Goal: Information Seeking & Learning: Compare options

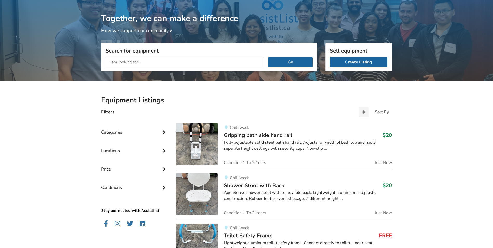
click at [175, 60] on input "text" at bounding box center [184, 62] width 158 height 10
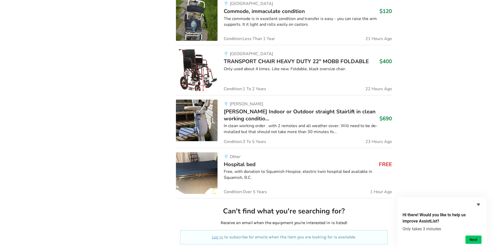
scroll to position [1215, 0]
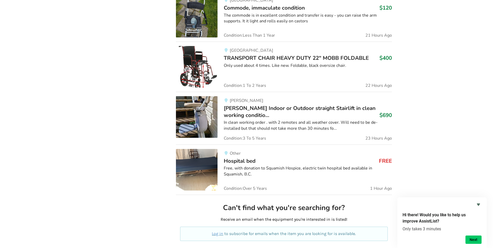
type input "stairlift"
click at [276, 108] on span "[PERSON_NAME] Indoor or Outdoor straight Stairlift in clean working conditio..." at bounding box center [300, 111] width 152 height 14
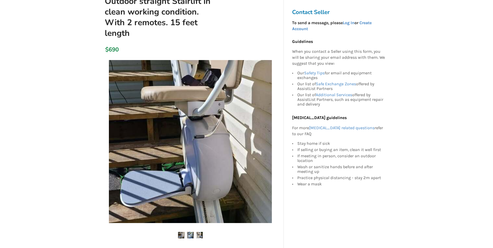
scroll to position [78, 0]
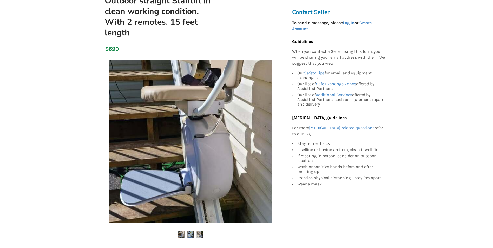
click at [193, 231] on img at bounding box center [190, 234] width 6 height 6
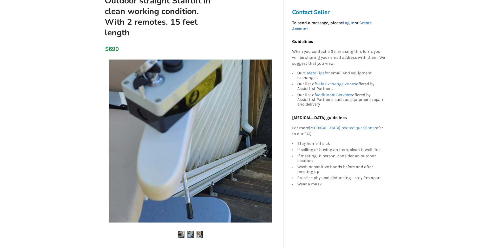
click at [199, 231] on img at bounding box center [199, 234] width 6 height 6
click at [197, 231] on img at bounding box center [199, 234] width 6 height 6
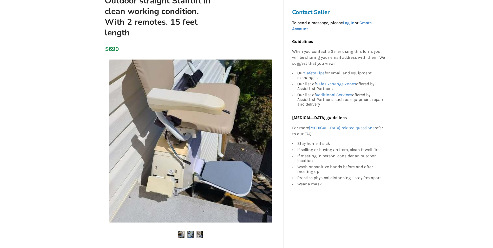
click at [182, 231] on img at bounding box center [181, 234] width 6 height 6
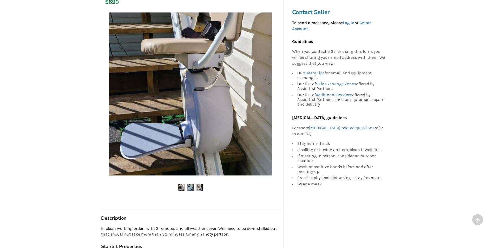
scroll to position [208, 0]
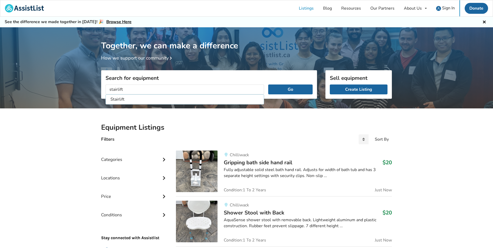
type input "stairlift"
click at [268, 84] on button "Go" at bounding box center [290, 89] width 44 height 10
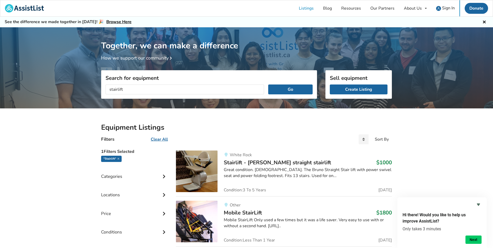
click at [264, 162] on span "Stairlift - [PERSON_NAME] straight stairlift" at bounding box center [277, 162] width 107 height 7
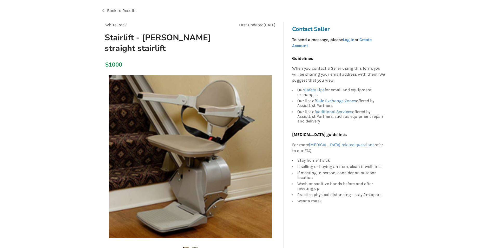
scroll to position [130, 0]
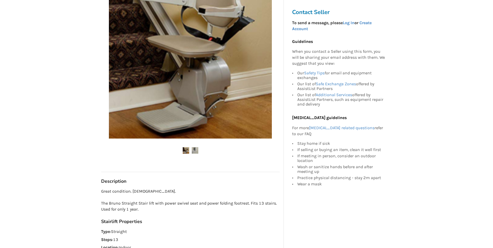
click at [193, 152] on img at bounding box center [195, 150] width 6 height 6
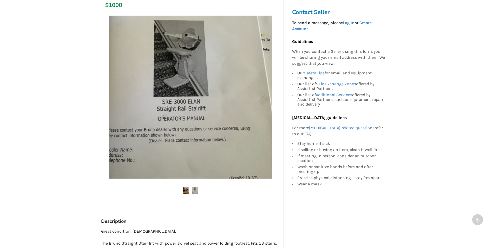
scroll to position [208, 0]
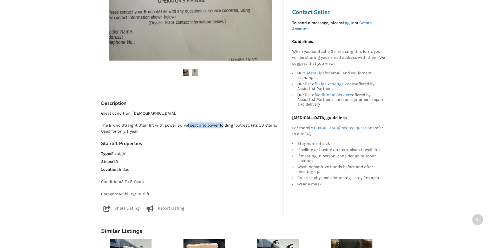
drag, startPoint x: 220, startPoint y: 126, endPoint x: 245, endPoint y: 127, distance: 24.9
click at [245, 127] on p "Great condition. [DEMOGRAPHIC_DATA]. The Bruno Straight Stair lift with power s…" at bounding box center [190, 122] width 178 height 24
drag, startPoint x: 245, startPoint y: 127, endPoint x: 251, endPoint y: 130, distance: 7.7
click at [251, 130] on p "Great condition. [DEMOGRAPHIC_DATA]. The Bruno Straight Stair lift with power s…" at bounding box center [190, 122] width 178 height 24
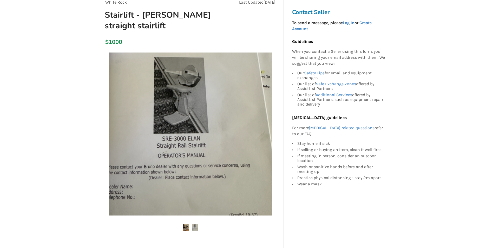
scroll to position [0, 0]
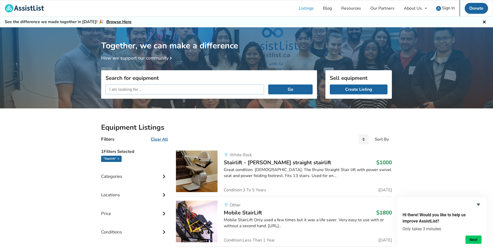
click at [225, 90] on input "text" at bounding box center [184, 89] width 158 height 10
type input "manual wheelchair"
click at [268, 84] on button "Go" at bounding box center [290, 89] width 44 height 10
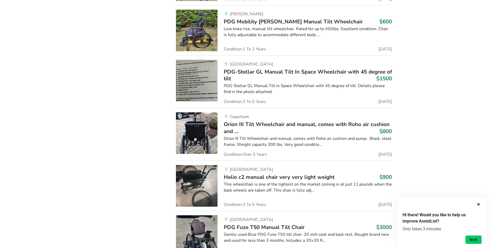
scroll to position [1023, 0]
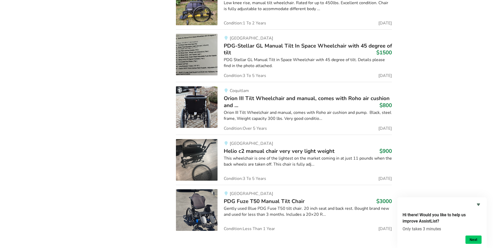
click at [302, 161] on div "This wheelchair is one of the lightest on the market coming in at just 11 pound…" at bounding box center [308, 161] width 168 height 12
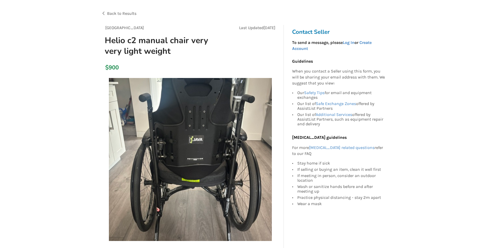
scroll to position [26, 0]
